Goal: Task Accomplishment & Management: Use online tool/utility

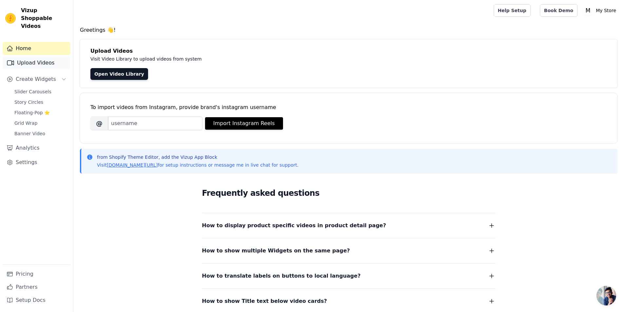
click at [20, 56] on link "Upload Videos" at bounding box center [37, 62] width 68 height 13
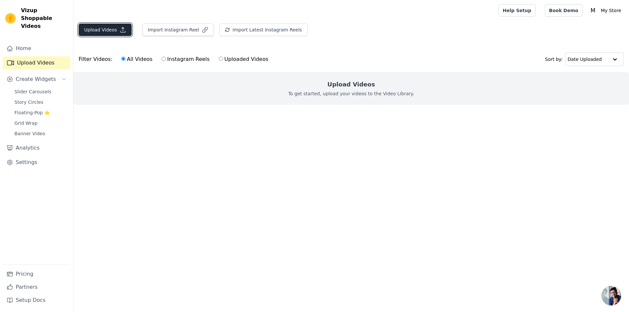
click at [113, 26] on button "Upload Videos" at bounding box center [105, 30] width 53 height 12
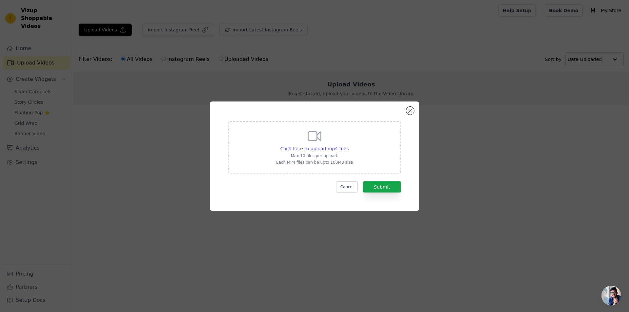
click at [350, 151] on div "Click here to upload mp4 files Max 10 files per upload. Each MP4 files can be u…" at bounding box center [314, 147] width 173 height 52
click at [349, 145] on input "Click here to upload mp4 files Max 10 files per upload. Each MP4 files can be u…" at bounding box center [348, 145] width 0 height 0
click at [412, 112] on button "Close modal" at bounding box center [410, 111] width 8 height 8
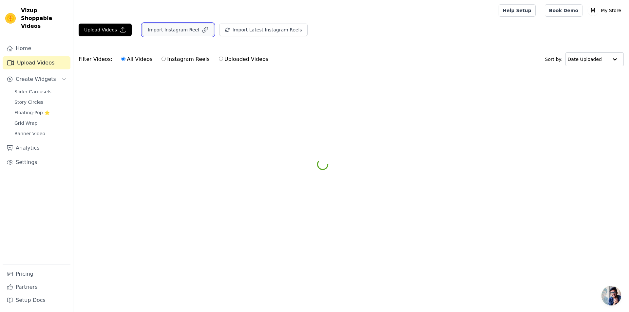
click at [175, 29] on button "Import Instagram Reel" at bounding box center [178, 30] width 72 height 12
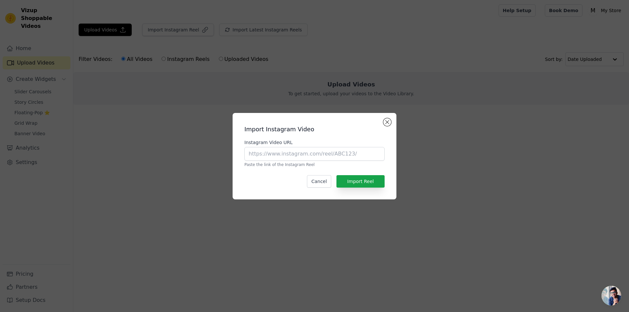
click at [388, 127] on div "Import Instagram Video Instagram Video URL Paste the link of the Instagram Reel…" at bounding box center [314, 156] width 153 height 76
click at [382, 121] on div "Import Instagram Video Instagram Video URL Paste the link of the Instagram Reel…" at bounding box center [314, 156] width 153 height 76
click at [385, 126] on div "Import Instagram Video Instagram Video URL Paste the link of the Instagram Reel…" at bounding box center [314, 156] width 153 height 76
click at [387, 118] on button "Close modal" at bounding box center [387, 122] width 8 height 8
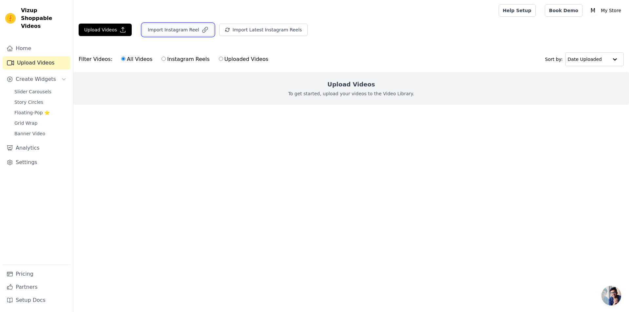
click at [163, 32] on button "Import Instagram Reel" at bounding box center [178, 30] width 72 height 12
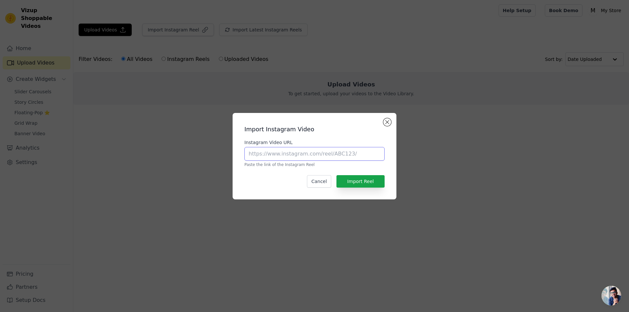
click at [293, 152] on input "Instagram Video URL" at bounding box center [314, 154] width 140 height 14
paste input "[URL][DOMAIN_NAME]"
type input "[URL][DOMAIN_NAME]"
click at [353, 184] on button "Import Reel" at bounding box center [360, 181] width 48 height 12
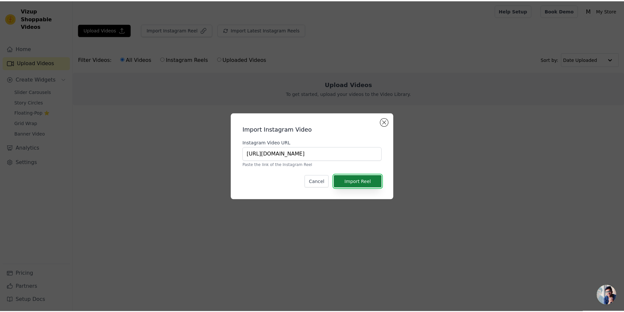
scroll to position [0, 0]
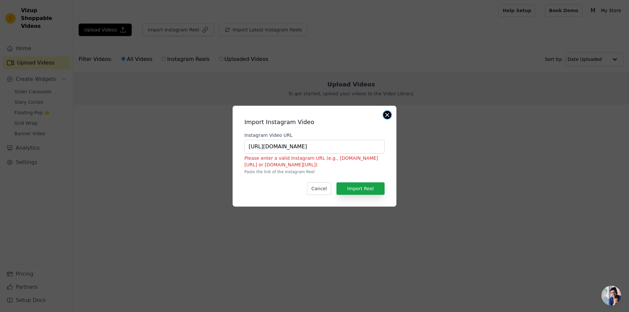
click at [389, 115] on button "Close modal" at bounding box center [387, 115] width 8 height 8
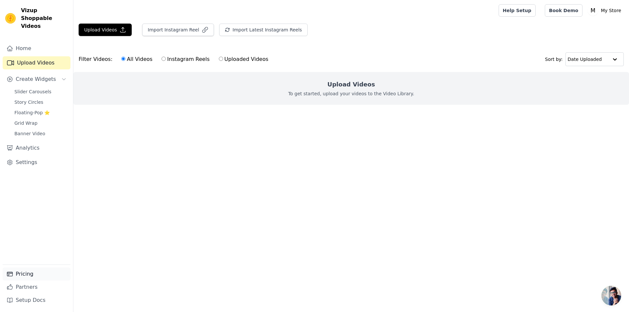
click at [22, 270] on link "Pricing" at bounding box center [37, 274] width 68 height 13
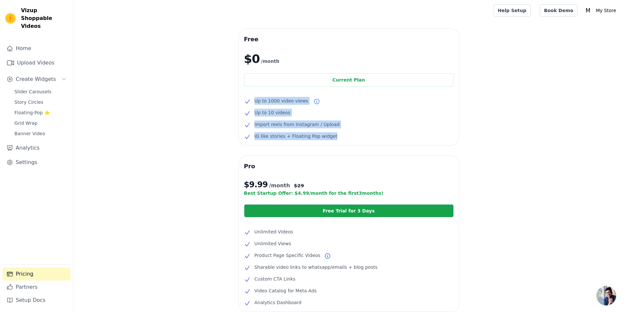
drag, startPoint x: 327, startPoint y: 137, endPoint x: 251, endPoint y: 102, distance: 84.3
click at [251, 102] on ul "Up to 1000 video views Up to 10 videos Import reels from Instagram / Upload IG …" at bounding box center [349, 118] width 210 height 43
copy ul "Up to 1000 video views Up to 10 videos Import reels from Instagram / Upload IG …"
